Goal: Task Accomplishment & Management: Manage account settings

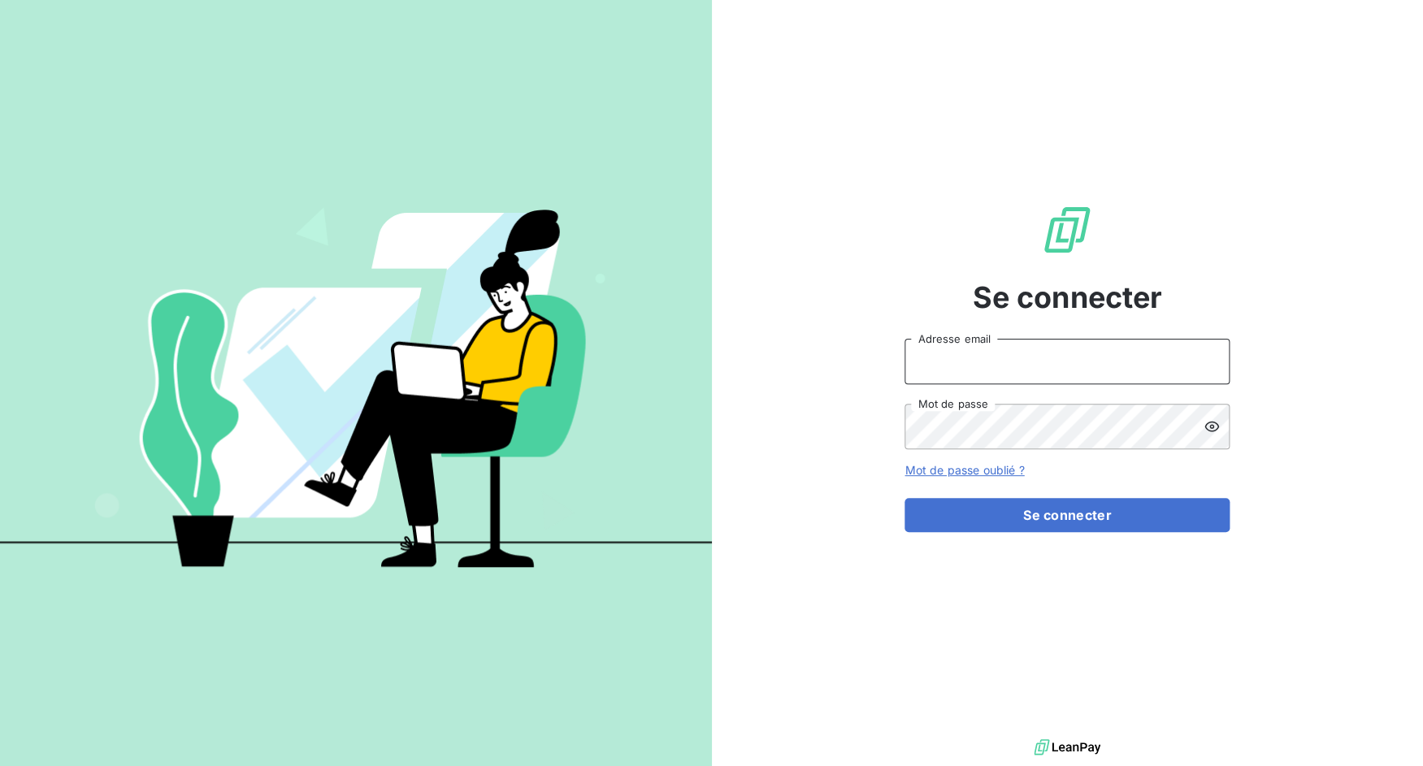
click at [955, 348] on input "Adresse email" at bounding box center [1066, 361] width 325 height 45
drag, startPoint x: 964, startPoint y: 363, endPoint x: 1012, endPoint y: 362, distance: 48.8
click at [1012, 362] on input "admin@3dcelo" at bounding box center [1066, 361] width 325 height 45
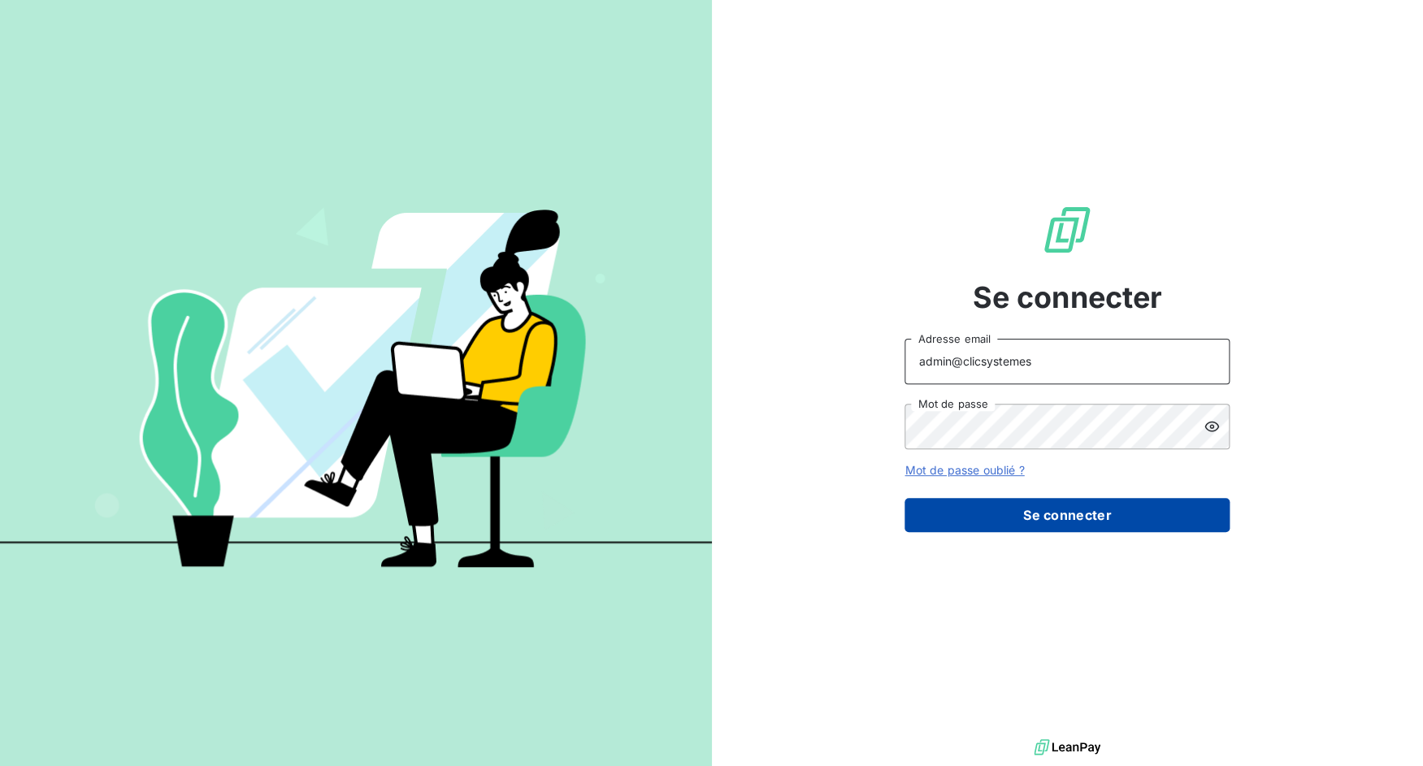
type input "admin@clicsystemes"
click at [1007, 519] on button "Se connecter" at bounding box center [1066, 515] width 325 height 34
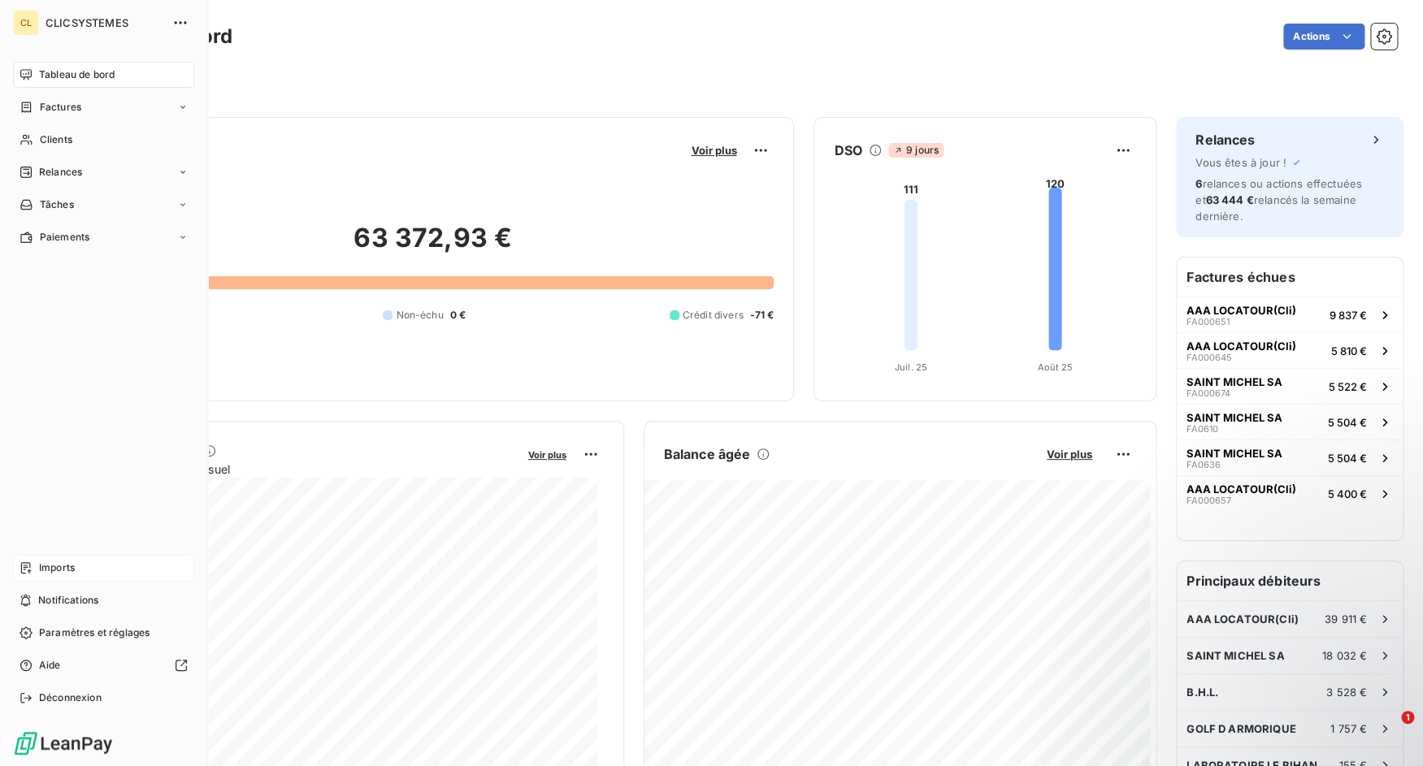
click at [41, 574] on span "Imports" at bounding box center [57, 568] width 36 height 15
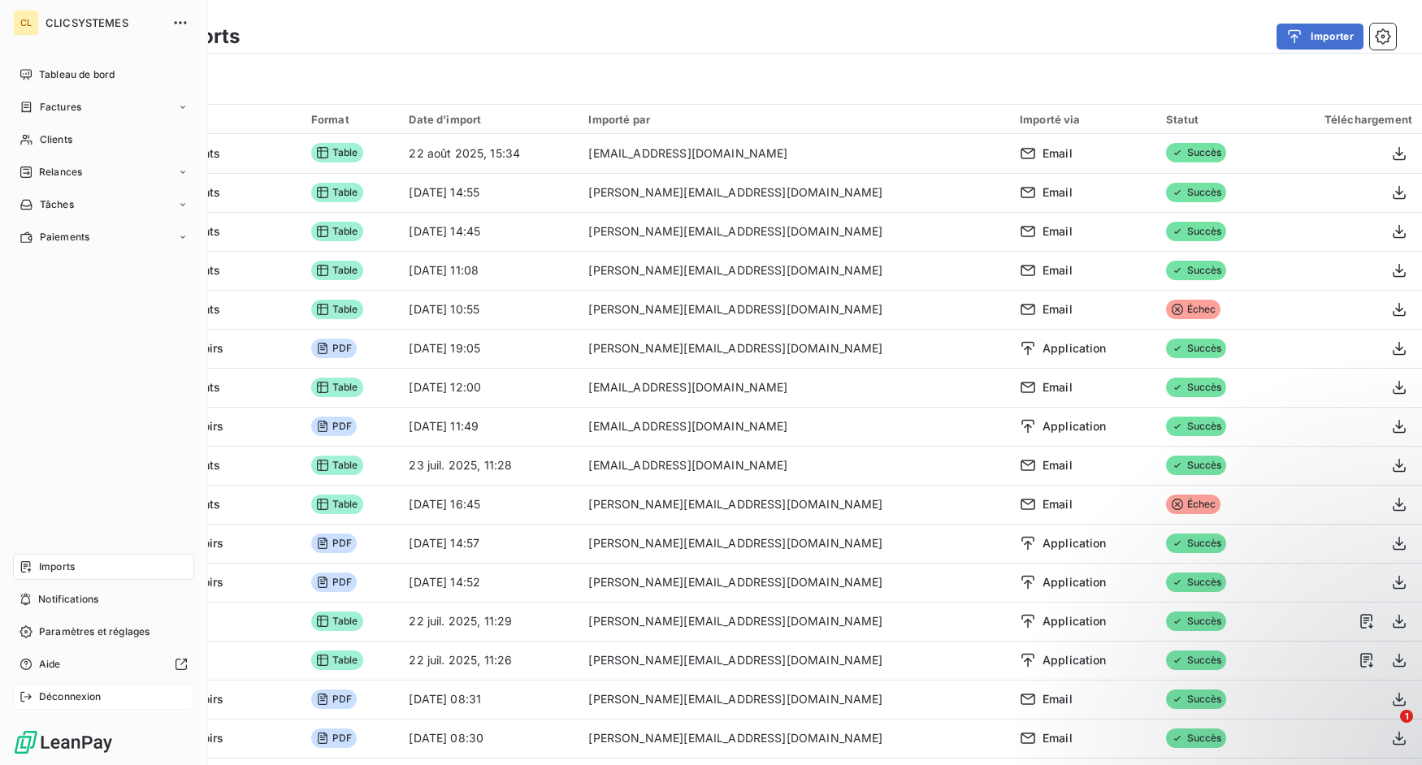
click at [16, 700] on div "Déconnexion" at bounding box center [103, 697] width 181 height 26
